Goal: Task Accomplishment & Management: Manage account settings

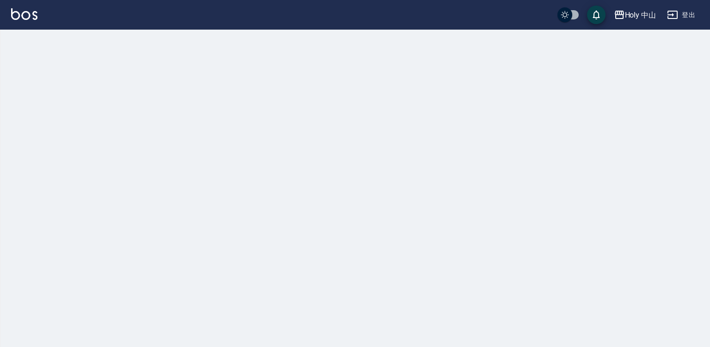
checkbox input "true"
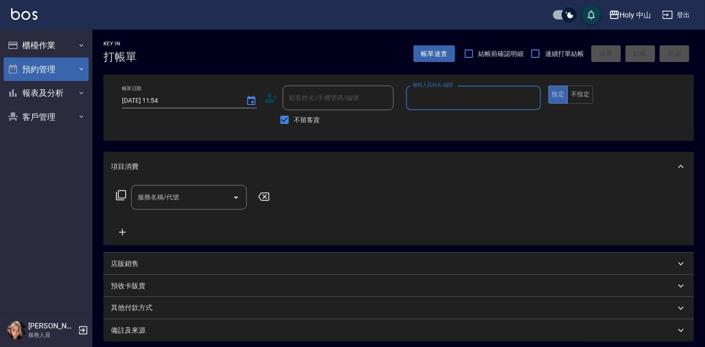
click at [24, 67] on button "預約管理" at bounding box center [46, 69] width 85 height 24
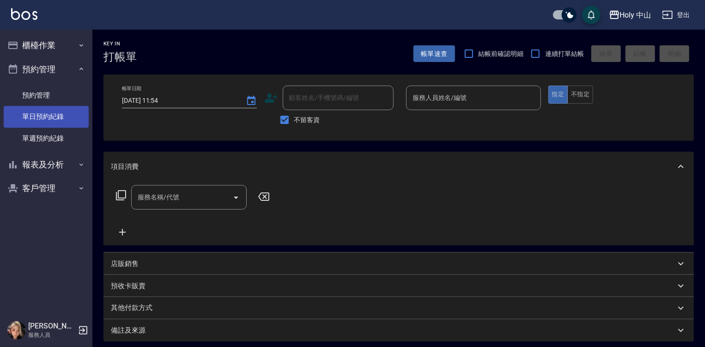
click at [65, 122] on link "單日預約紀錄" at bounding box center [46, 116] width 85 height 21
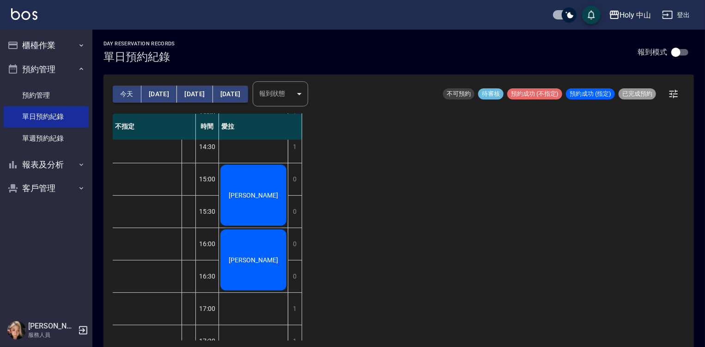
scroll to position [324, 0]
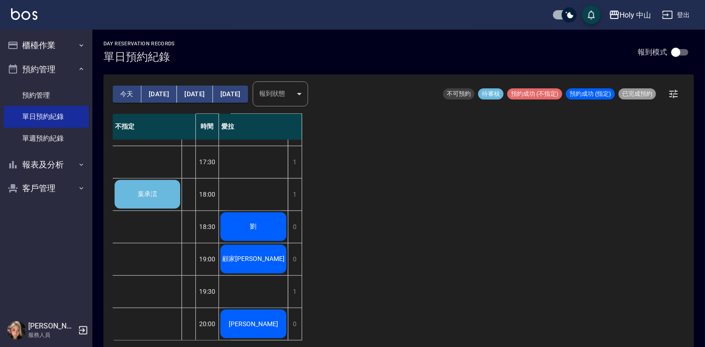
click at [146, 190] on span "葉承澐" at bounding box center [147, 194] width 23 height 8
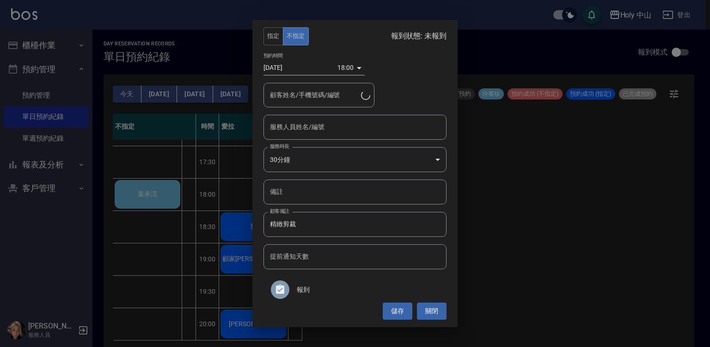
type input "葉承澐/0966190710"
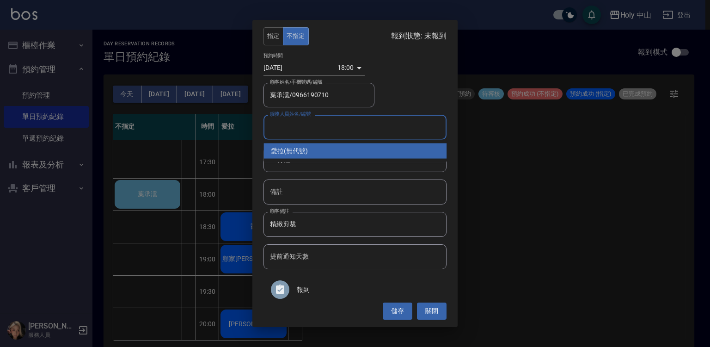
click at [413, 129] on input "服務人員姓名/編號" at bounding box center [355, 127] width 175 height 16
click at [280, 151] on span "愛拉" at bounding box center [277, 151] width 13 height 10
type input "愛拉(無代號)"
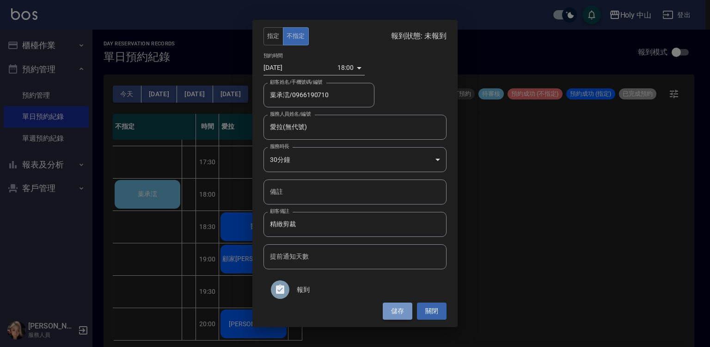
click at [396, 313] on button "儲存" at bounding box center [398, 310] width 30 height 17
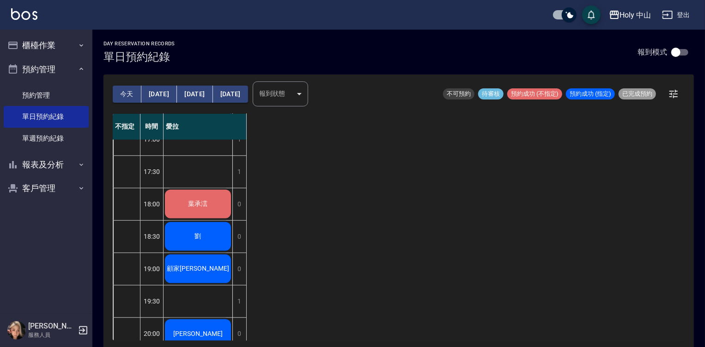
scroll to position [324, 0]
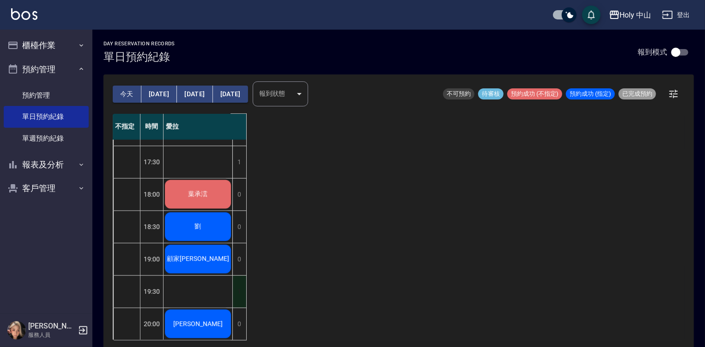
click at [241, 288] on div "1" at bounding box center [240, 292] width 14 height 32
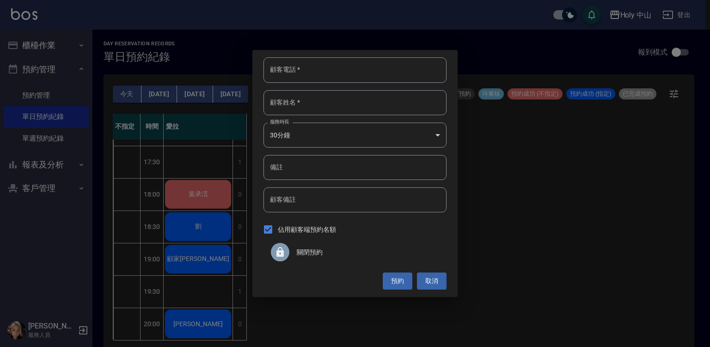
click at [308, 253] on span "關閉預約" at bounding box center [368, 252] width 142 height 10
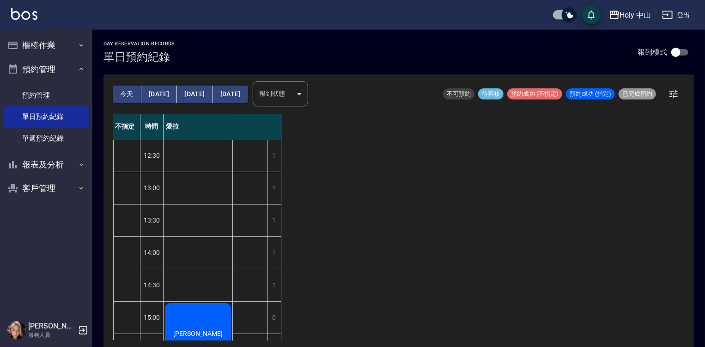
scroll to position [0, 0]
click at [153, 90] on button "[DATE]" at bounding box center [159, 94] width 36 height 17
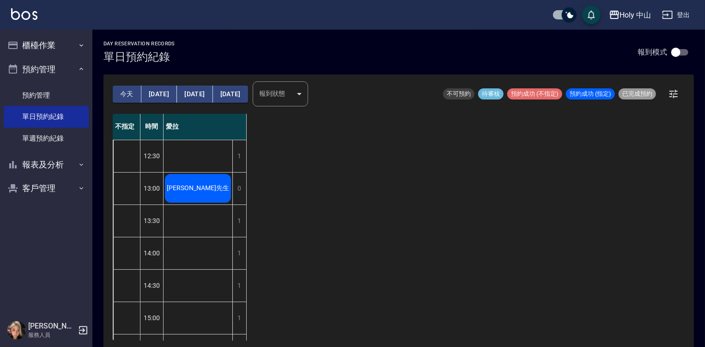
click at [185, 98] on button "[DATE]" at bounding box center [195, 94] width 36 height 17
click at [129, 94] on button "今天" at bounding box center [127, 94] width 29 height 17
